Goal: Task Accomplishment & Management: Manage account settings

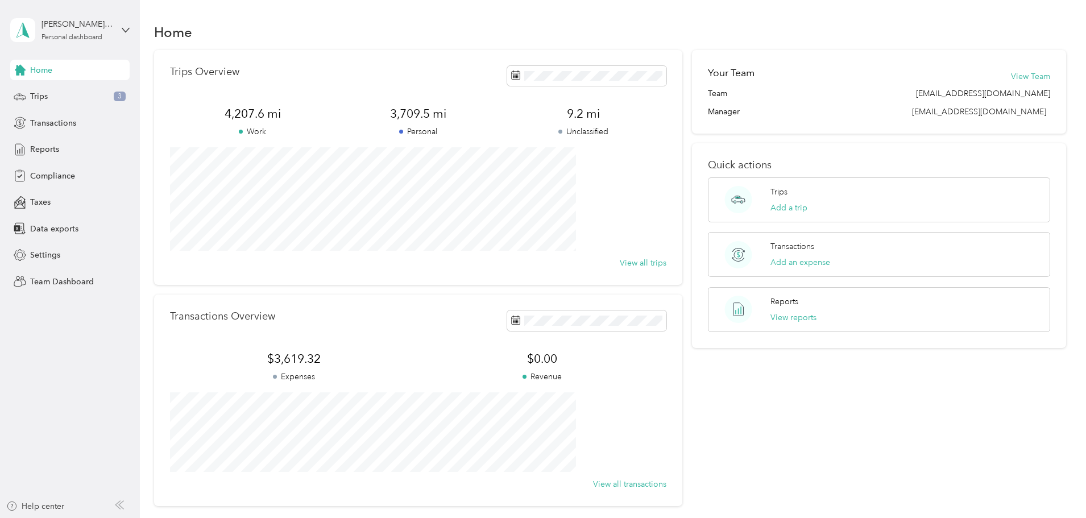
click at [127, 22] on div "[PERSON_NAME] A House Personal dashboard" at bounding box center [69, 30] width 119 height 40
click at [61, 93] on div "Team dashboard" at bounding box center [50, 94] width 61 height 12
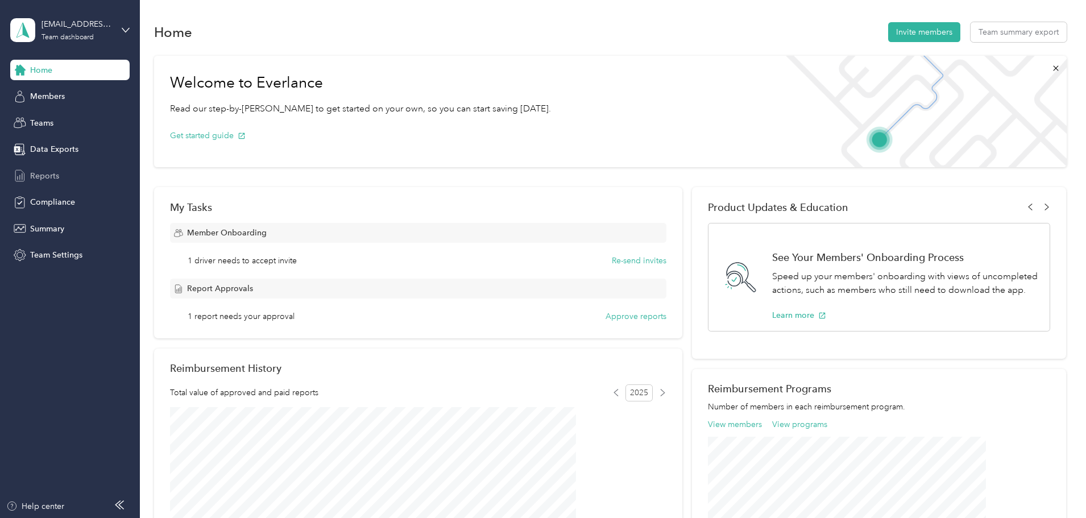
click at [45, 172] on span "Reports" at bounding box center [44, 176] width 29 height 12
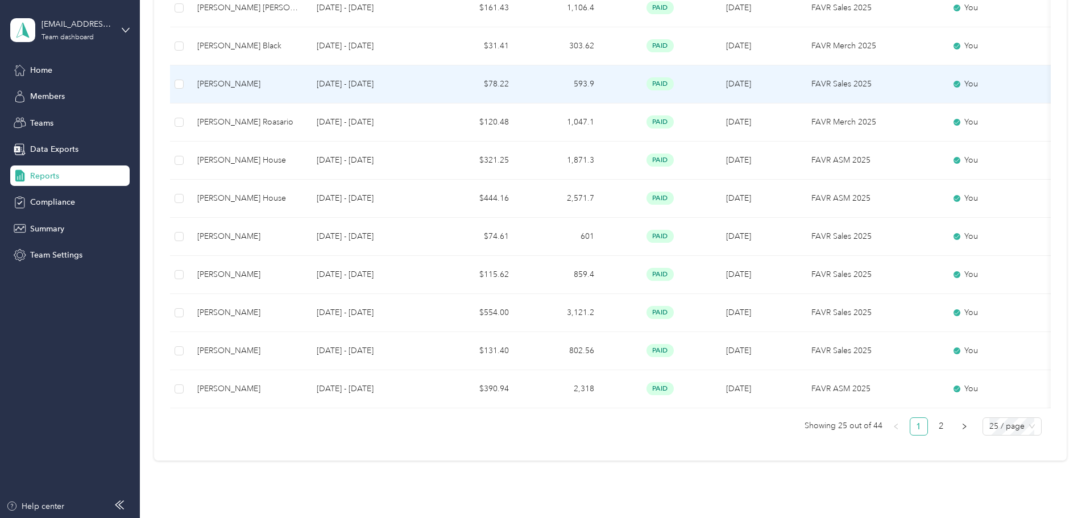
scroll to position [853, 0]
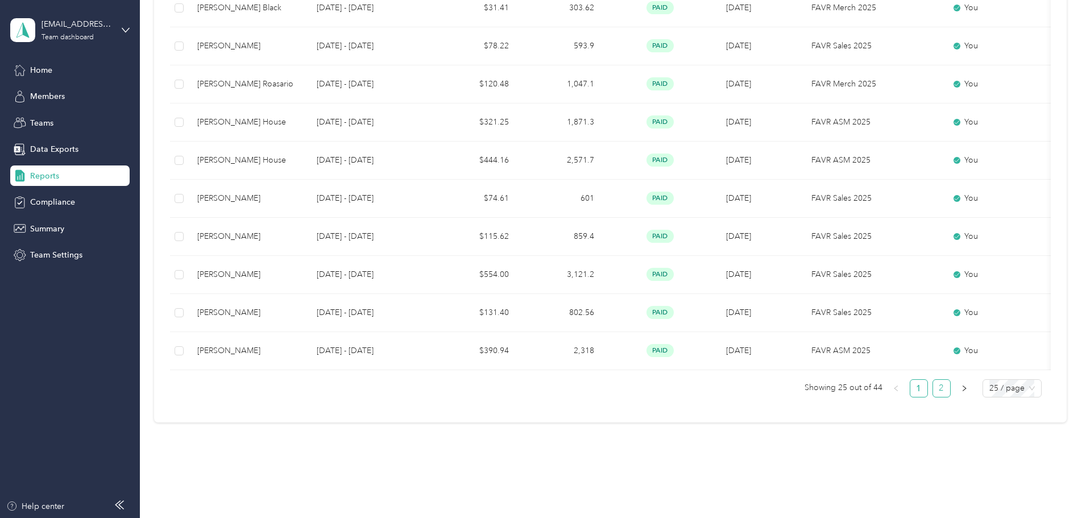
click at [933, 397] on link "2" at bounding box center [941, 388] width 17 height 17
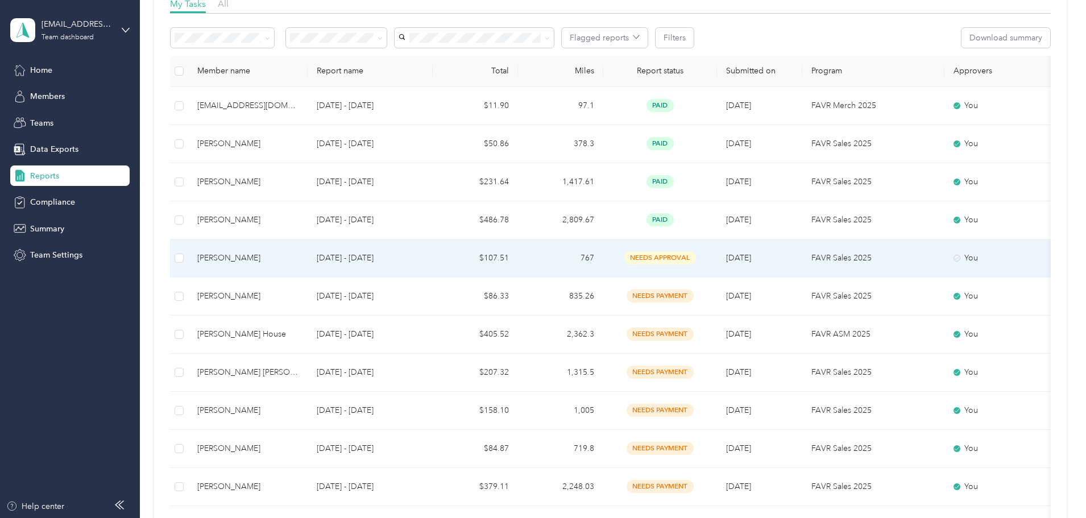
click at [298, 253] on div "[PERSON_NAME]" at bounding box center [247, 258] width 101 height 13
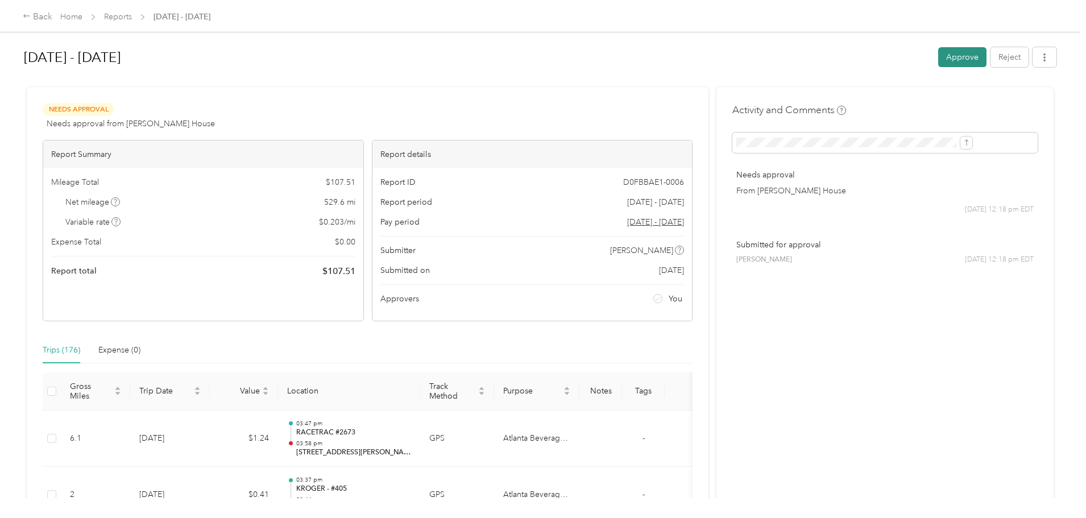
click at [938, 63] on button "Approve" at bounding box center [962, 57] width 48 height 20
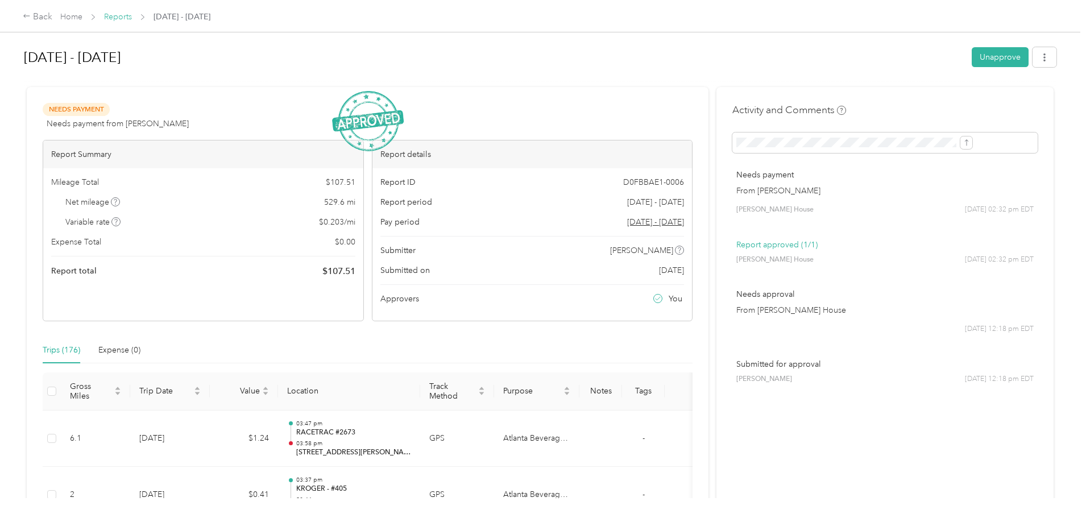
click at [132, 14] on link "Reports" at bounding box center [118, 17] width 28 height 10
